Goal: Go to known website: Go to known website

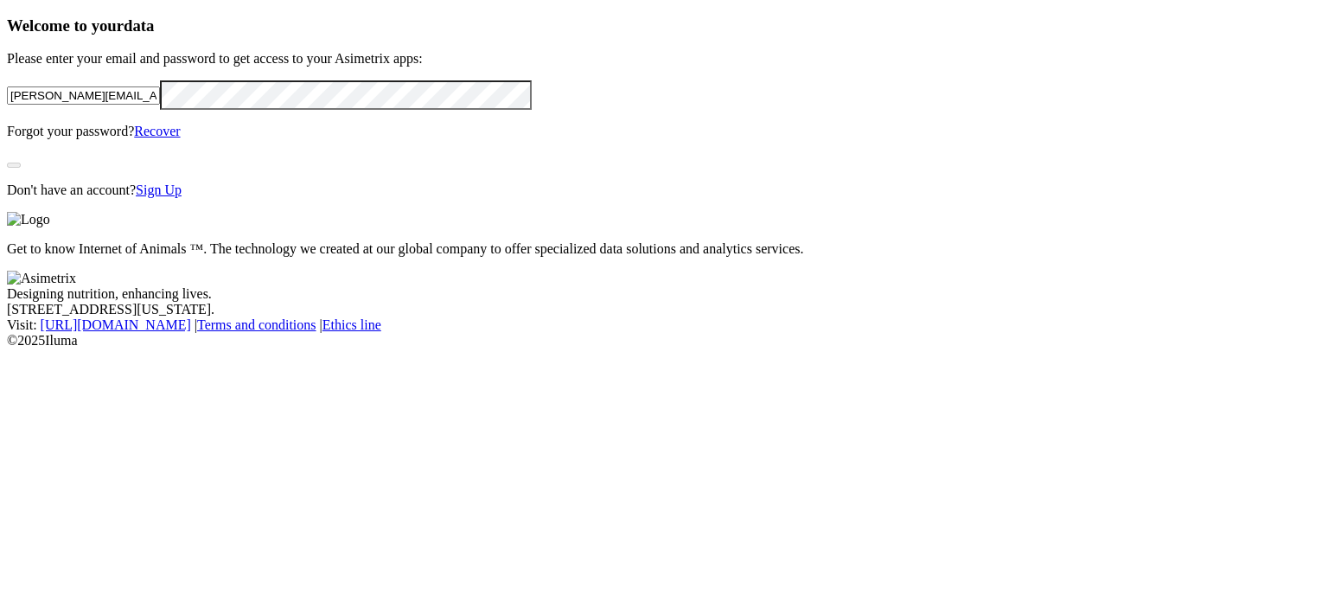
click at [461, 198] on div "Welcome to your data Please enter your email and password to get access to your…" at bounding box center [664, 107] width 1314 height 182
